Goal: Obtain resource: Download file/media

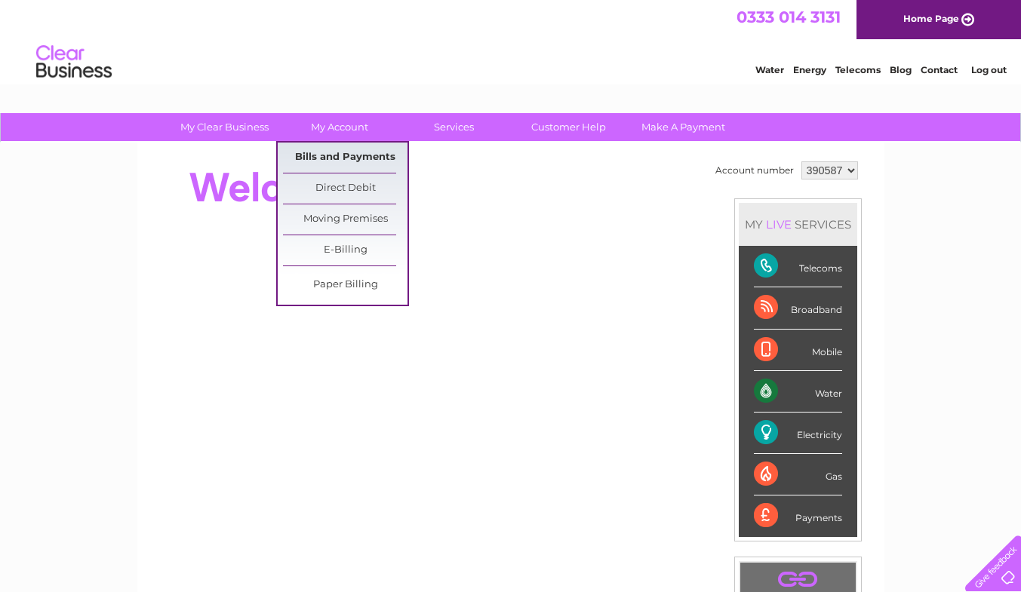
click at [352, 152] on link "Bills and Payments" at bounding box center [345, 158] width 125 height 30
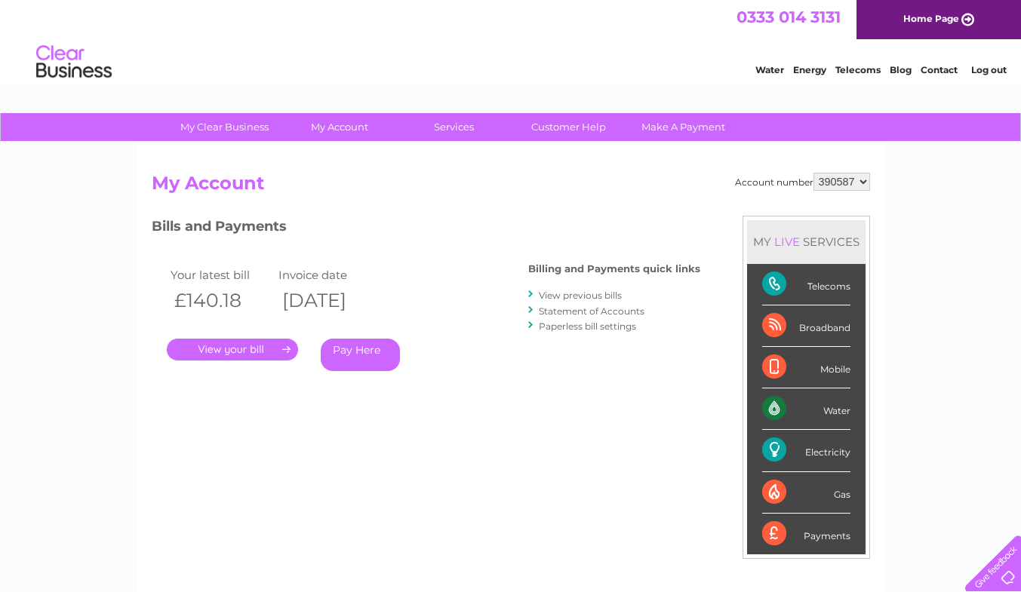
click at [245, 349] on link "." at bounding box center [232, 350] width 131 height 22
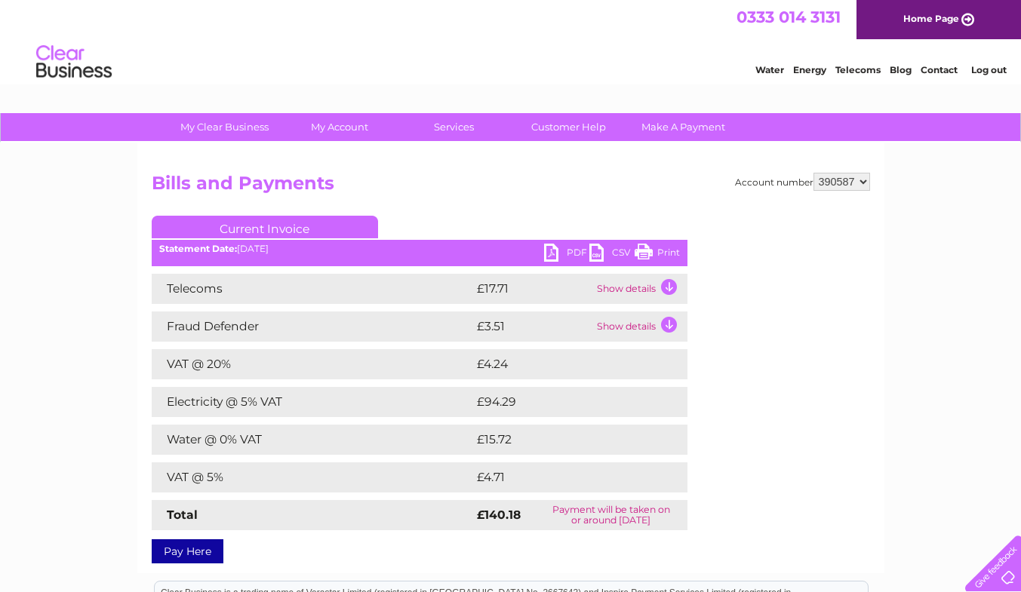
click at [595, 257] on link "CSV" at bounding box center [611, 255] width 45 height 22
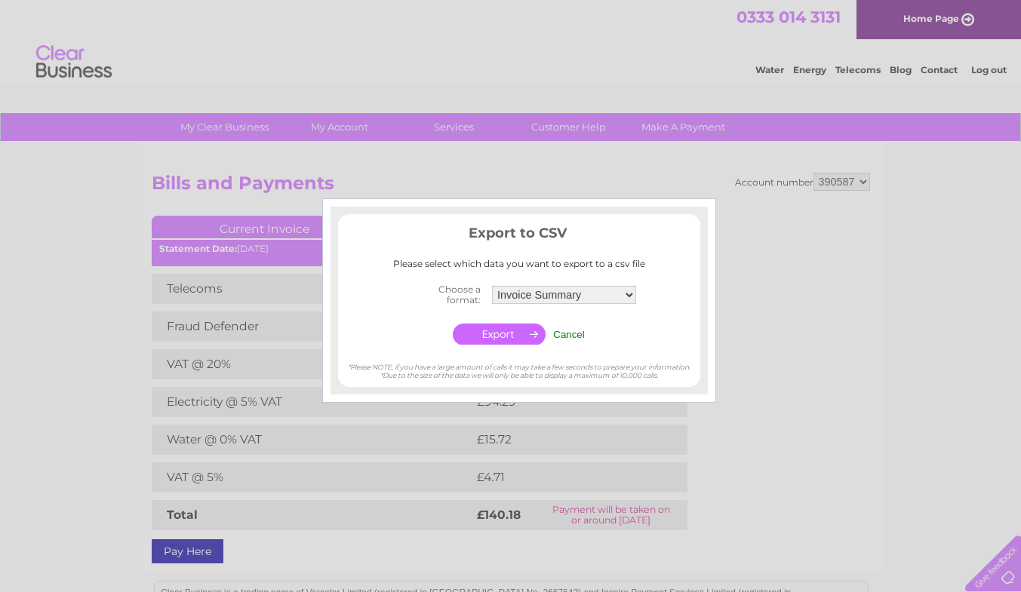
click at [565, 332] on input "Cancel" at bounding box center [569, 334] width 32 height 11
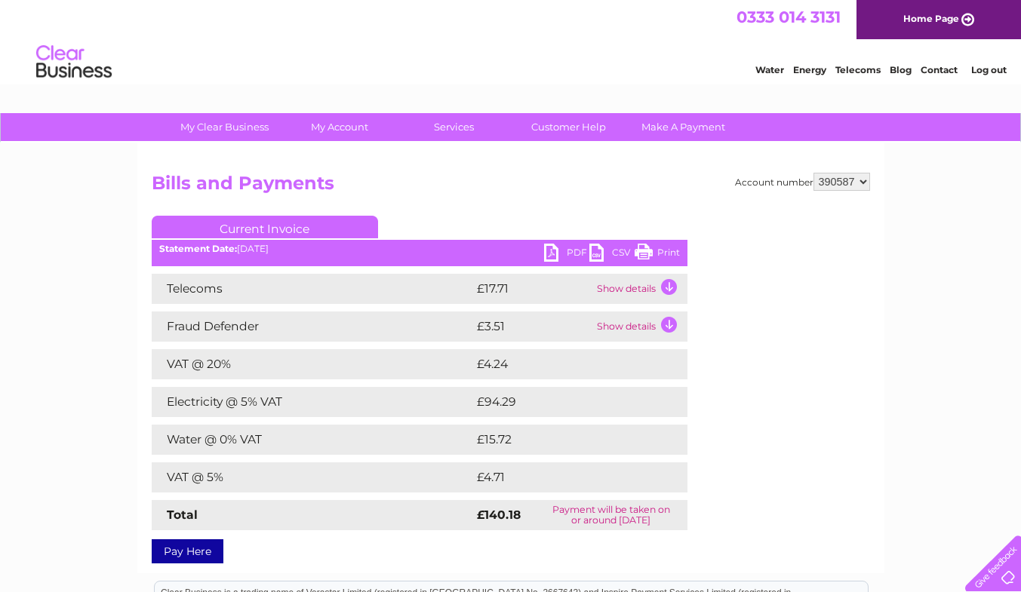
click at [553, 249] on link "PDF" at bounding box center [566, 255] width 45 height 22
click at [571, 249] on link "PDF" at bounding box center [566, 255] width 45 height 22
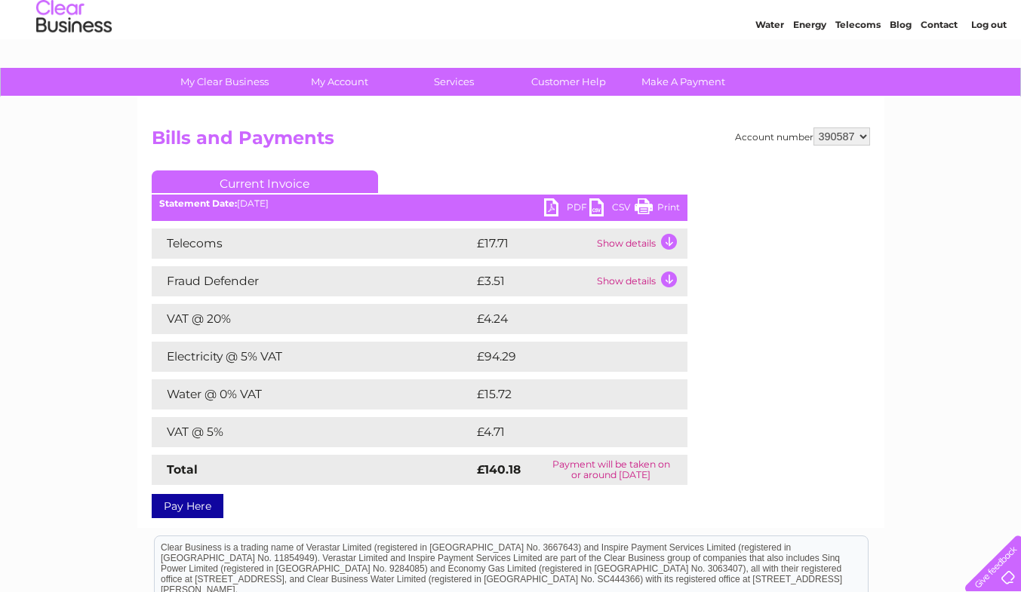
scroll to position [45, 0]
click at [992, 23] on link "Log out" at bounding box center [988, 25] width 35 height 11
